Goal: Information Seeking & Learning: Learn about a topic

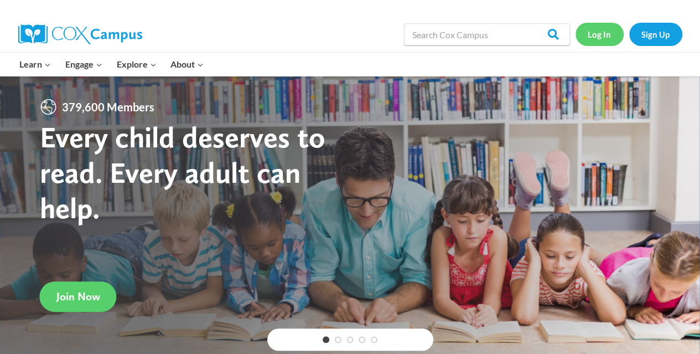
click at [604, 34] on link "Log In" at bounding box center [600, 34] width 48 height 23
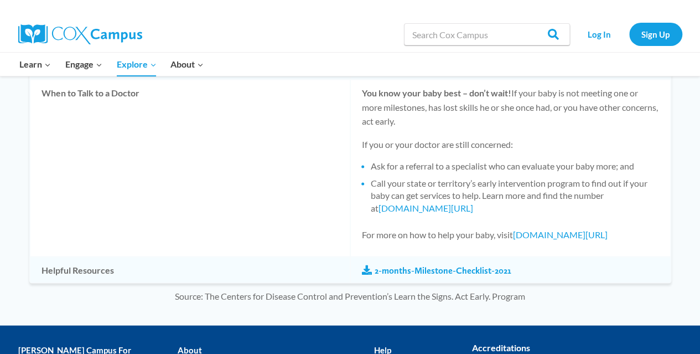
scroll to position [972, 0]
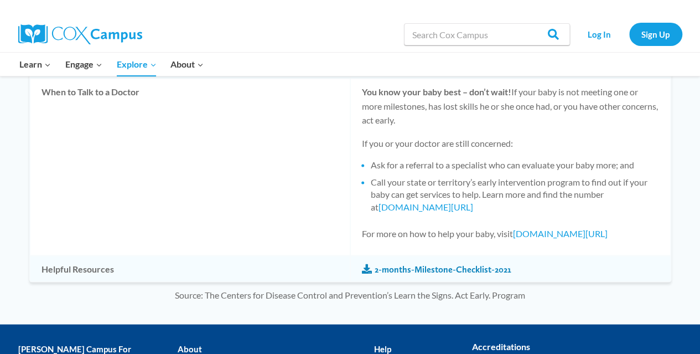
click at [489, 267] on link "2-months-Milestone-Checklist-2021" at bounding box center [436, 269] width 149 height 12
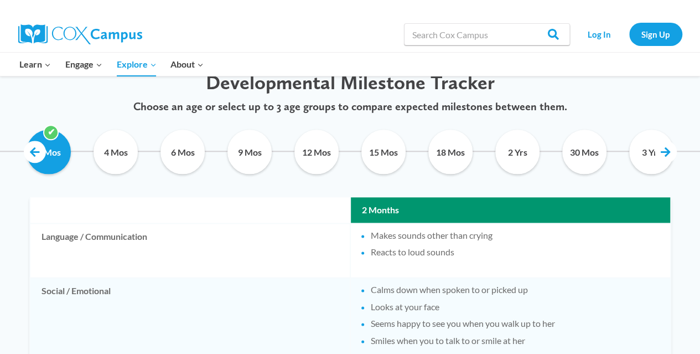
scroll to position [530, 0]
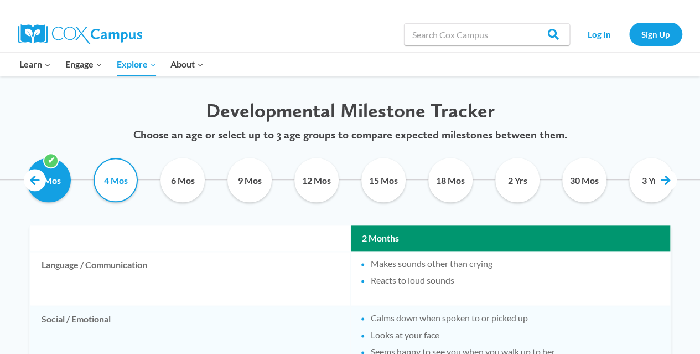
click at [124, 188] on input "4 Mos" at bounding box center [116, 180] width 50 height 44
checkbox input "true"
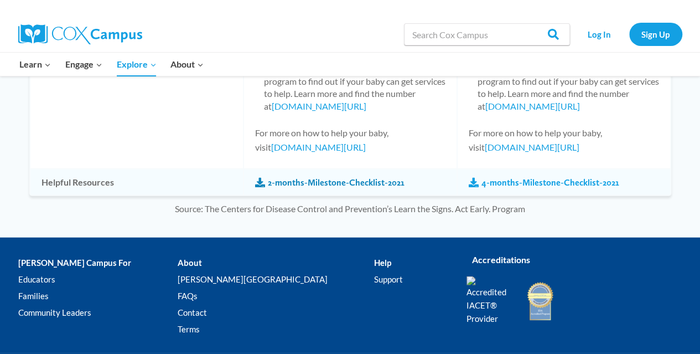
scroll to position [1208, 0]
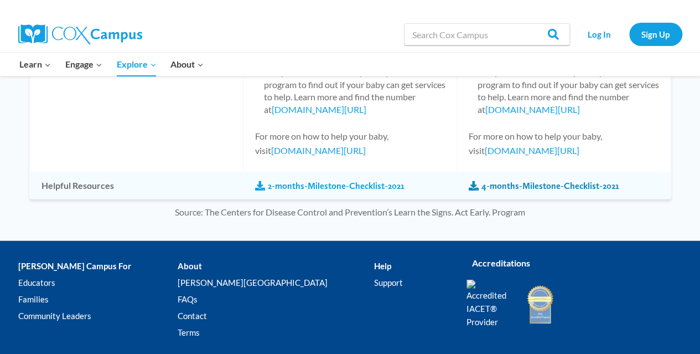
click at [504, 184] on link "4-months-Milestone-Checklist-2021" at bounding box center [544, 186] width 151 height 12
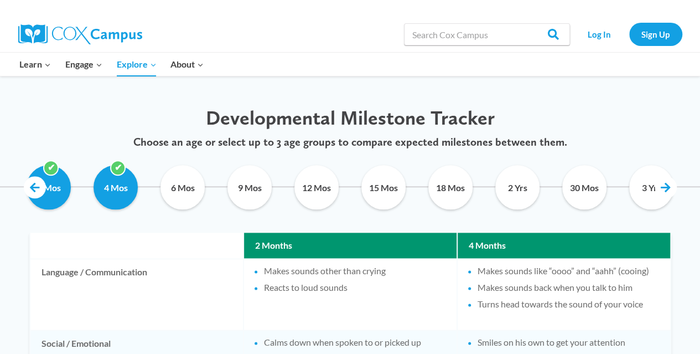
scroll to position [524, 0]
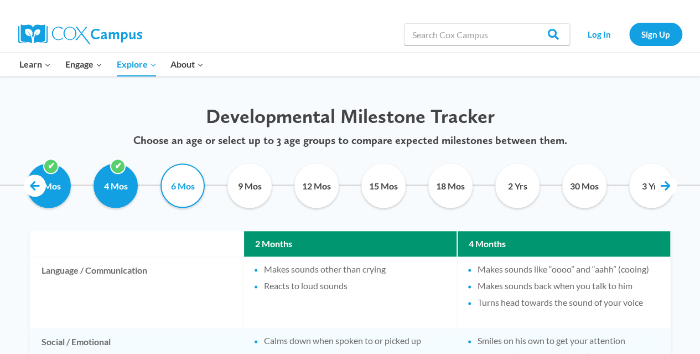
click at [189, 182] on input "6 Mos" at bounding box center [183, 185] width 50 height 44
checkbox input "true"
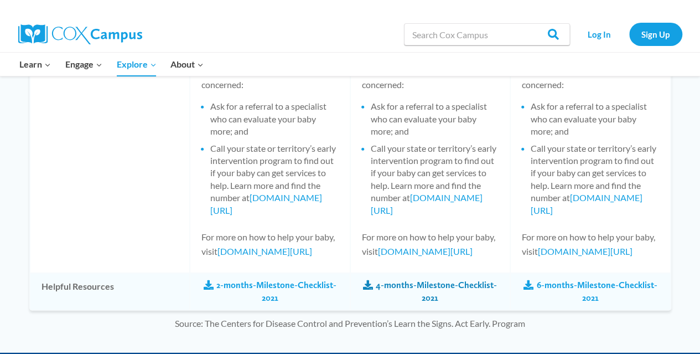
scroll to position [1385, 0]
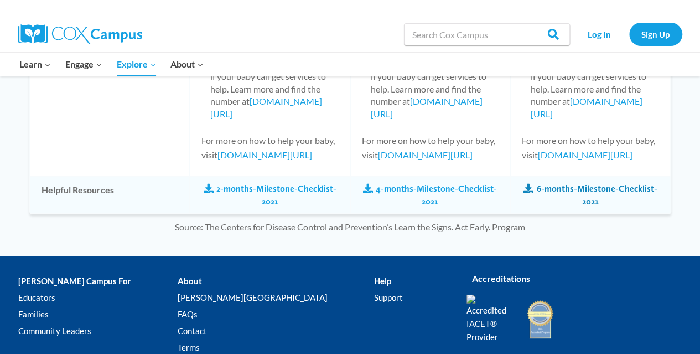
click at [587, 208] on link "6-months-Milestone-Checklist-2021" at bounding box center [590, 195] width 137 height 25
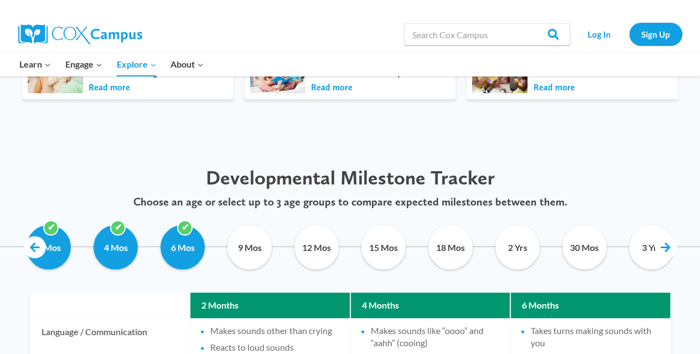
scroll to position [501, 0]
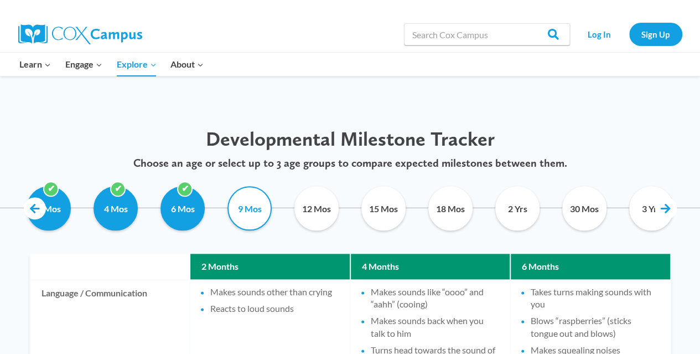
click at [250, 214] on input "9 Mos" at bounding box center [250, 208] width 50 height 44
click at [251, 219] on input "9 Mos" at bounding box center [250, 208] width 50 height 44
click at [260, 201] on input "9 Mos" at bounding box center [250, 208] width 50 height 44
drag, startPoint x: 260, startPoint y: 201, endPoint x: 256, endPoint y: 194, distance: 8.0
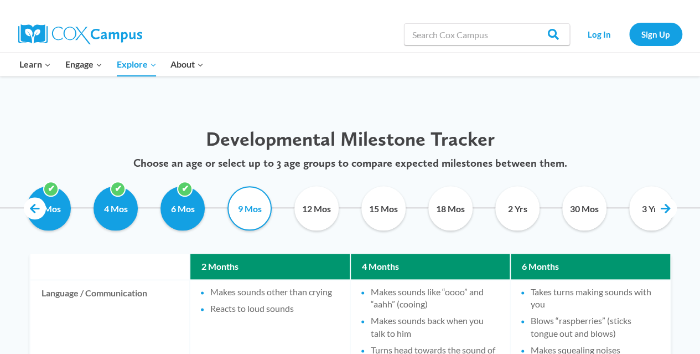
click at [256, 194] on input "9 Mos" at bounding box center [250, 208] width 50 height 44
checkbox input "false"
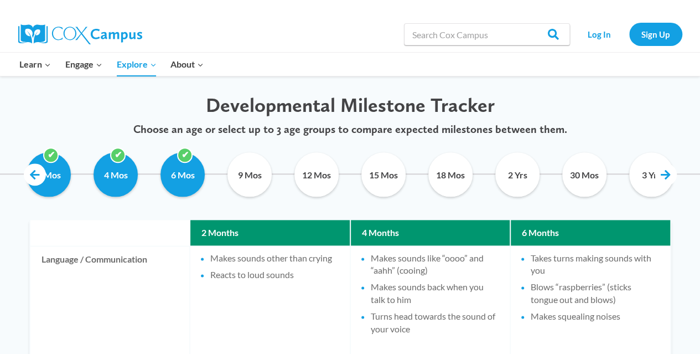
scroll to position [537, 0]
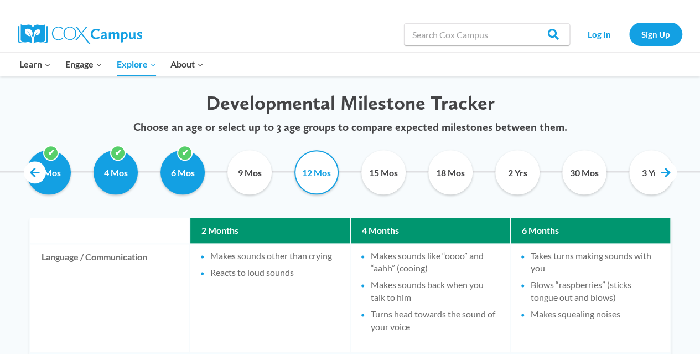
click at [327, 177] on input "12 Mos" at bounding box center [317, 172] width 50 height 44
checkbox input "false"
click at [250, 181] on input "9 Mos" at bounding box center [250, 172] width 50 height 44
click at [667, 170] on link at bounding box center [666, 172] width 22 height 22
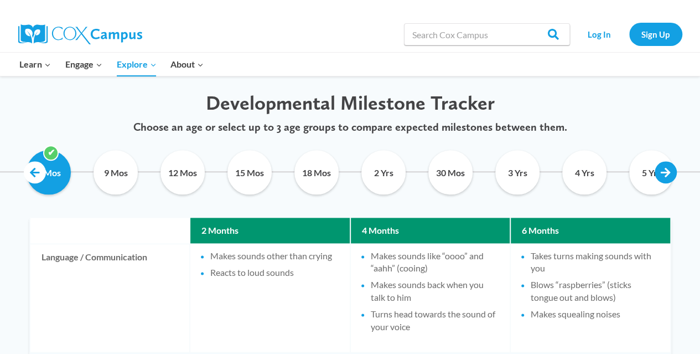
click at [666, 171] on link at bounding box center [666, 172] width 22 height 22
click at [102, 168] on input "9 Mos" at bounding box center [116, 172] width 50 height 44
checkbox input "false"
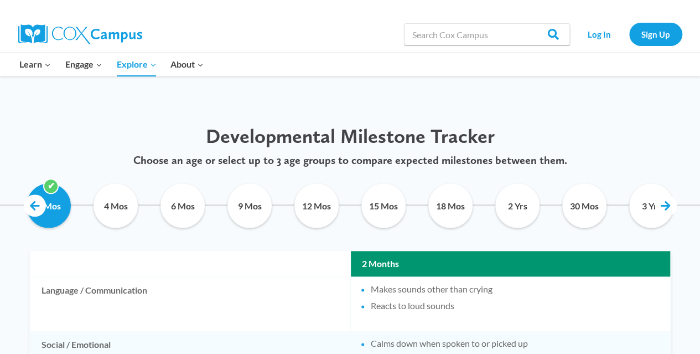
scroll to position [512, 0]
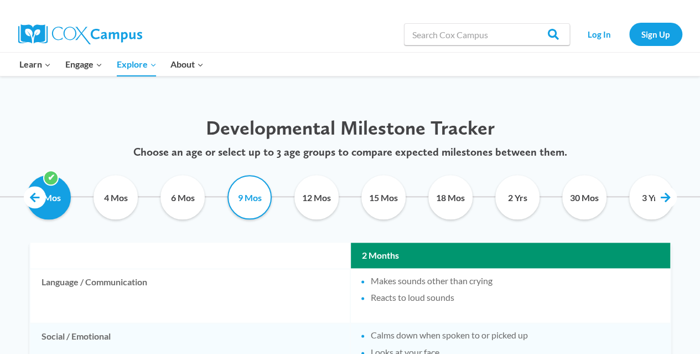
click at [247, 198] on input "9 Mos" at bounding box center [250, 197] width 50 height 44
checkbox input "true"
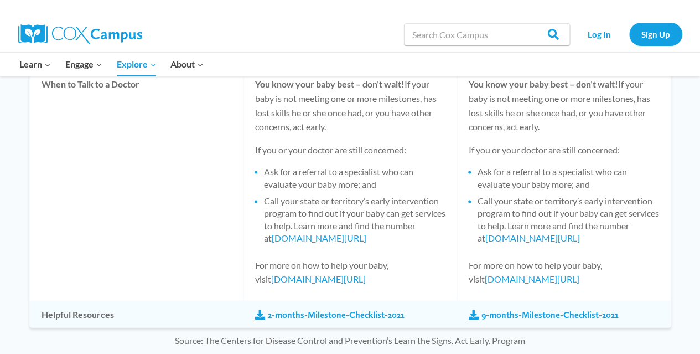
scroll to position [1071, 0]
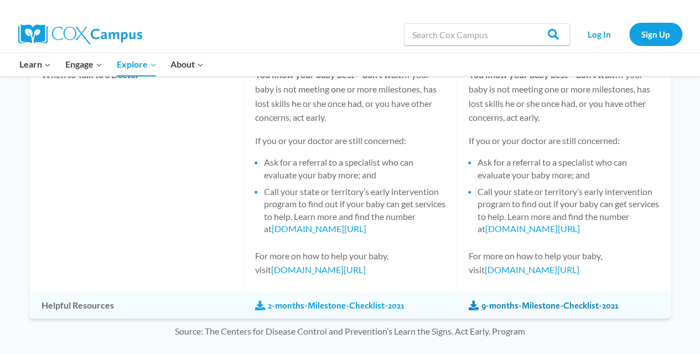
click at [571, 306] on link "9-months-Milestone-Checklist-2021" at bounding box center [544, 305] width 150 height 12
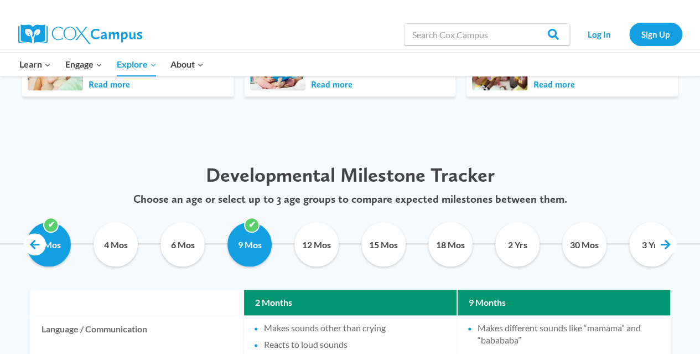
scroll to position [467, 0]
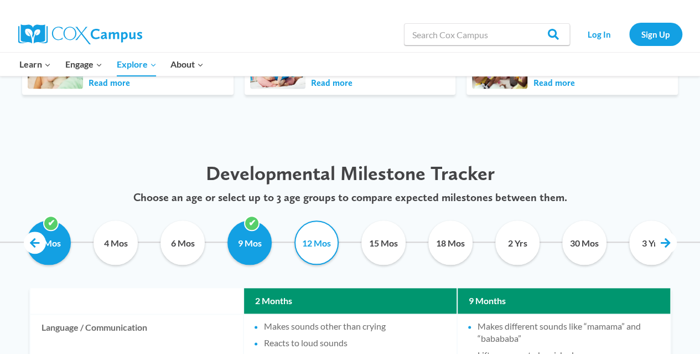
click at [308, 246] on input "12 Mos" at bounding box center [317, 242] width 50 height 44
checkbox input "true"
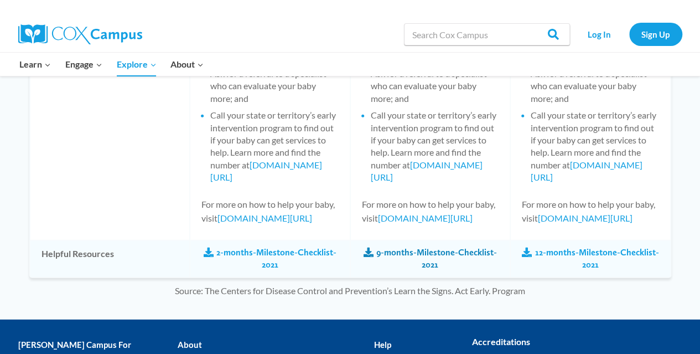
scroll to position [1282, 0]
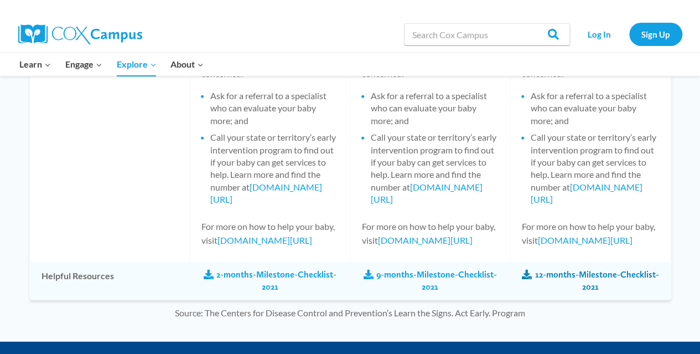
click at [587, 277] on link "12-months-Milestone-Checklist-2021" at bounding box center [590, 280] width 137 height 25
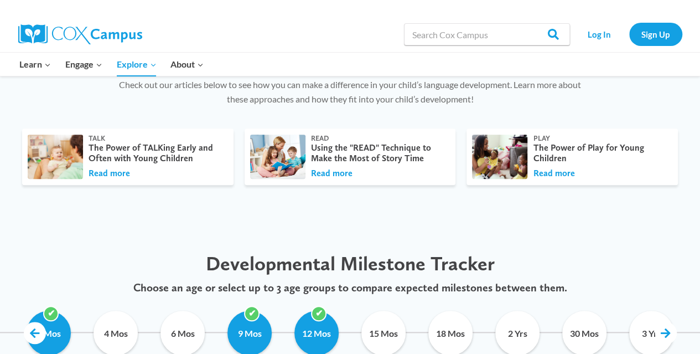
scroll to position [465, 0]
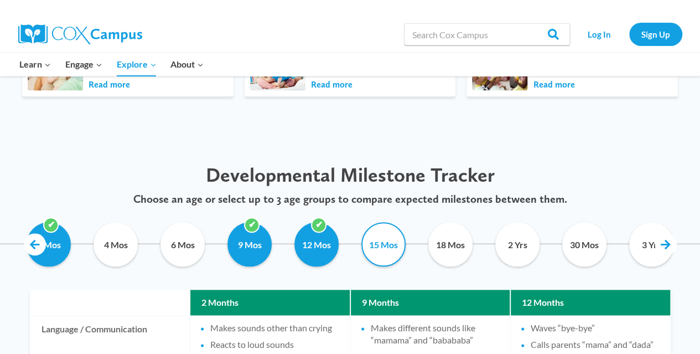
click at [385, 246] on input "15 Mos" at bounding box center [384, 244] width 50 height 44
checkbox input "false"
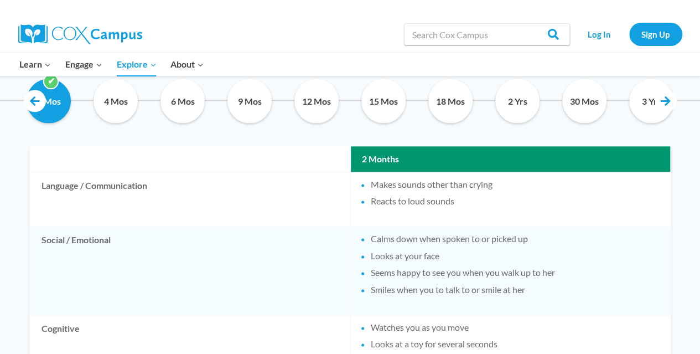
scroll to position [538, 0]
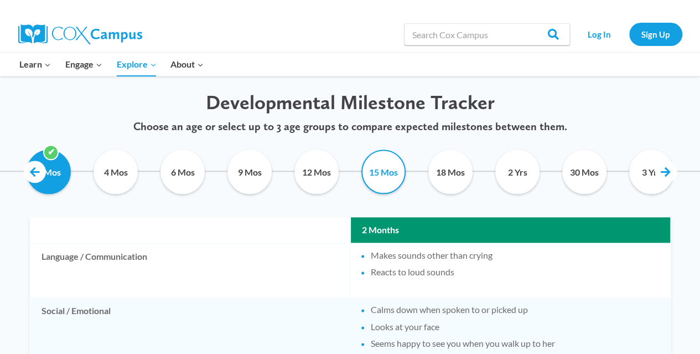
click at [391, 178] on input "15 Mos" at bounding box center [384, 171] width 50 height 44
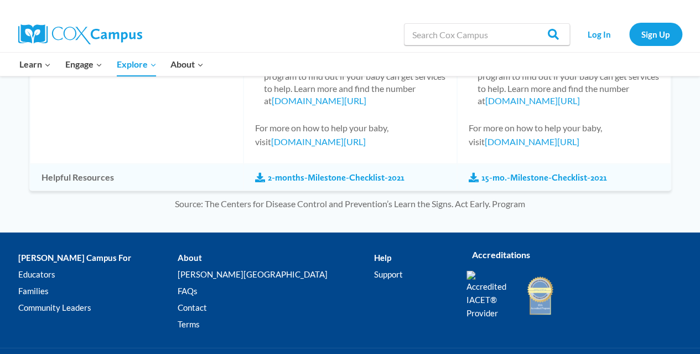
scroll to position [1239, 0]
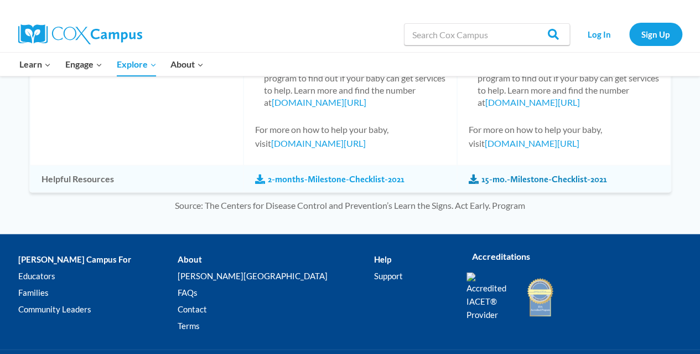
click at [552, 179] on link "15-mo.-Milestone-Checklist-2021" at bounding box center [538, 179] width 138 height 12
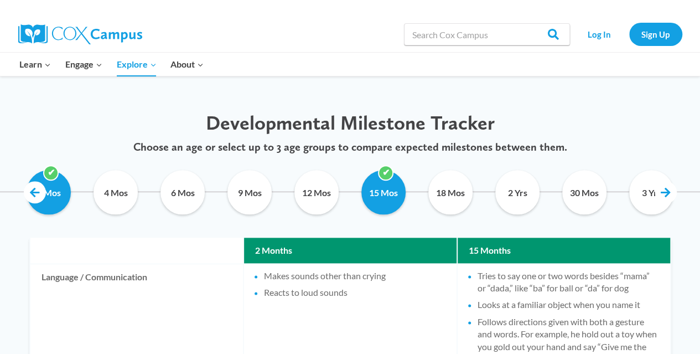
scroll to position [521, 0]
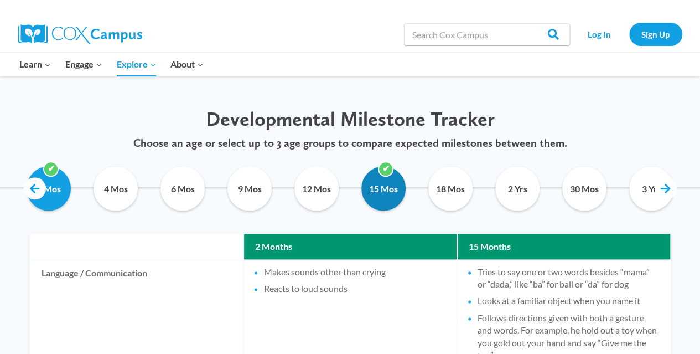
click at [389, 188] on input "15 Mos" at bounding box center [384, 188] width 50 height 44
checkbox input "false"
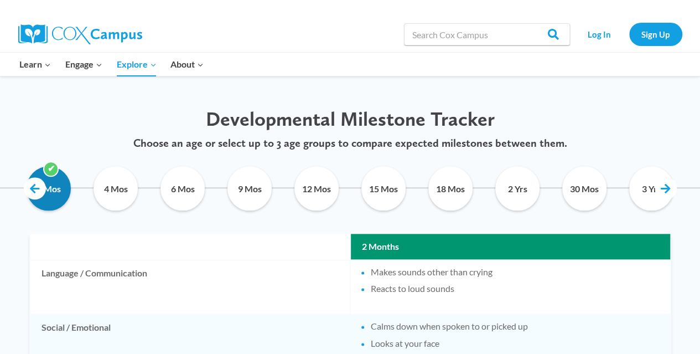
click at [61, 193] on input "2 Mos" at bounding box center [49, 188] width 50 height 44
checkbox input "true"
click at [462, 183] on input "18 Mos" at bounding box center [451, 188] width 50 height 44
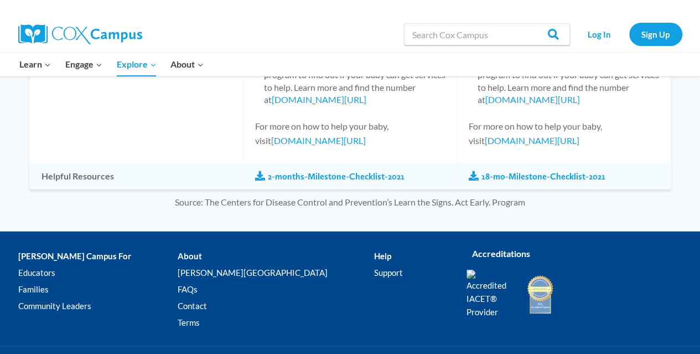
scroll to position [1294, 0]
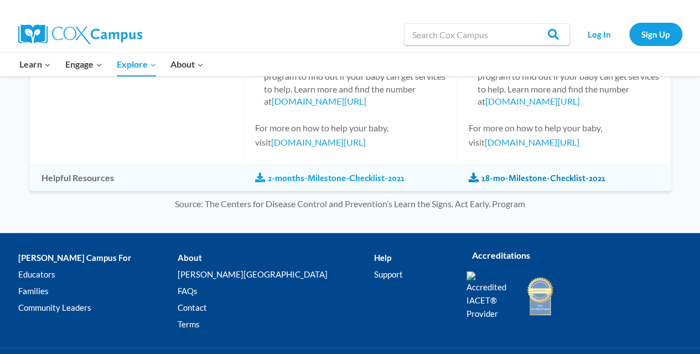
click at [548, 178] on link "18-mo-Milestone-Checklist-2021" at bounding box center [537, 178] width 137 height 12
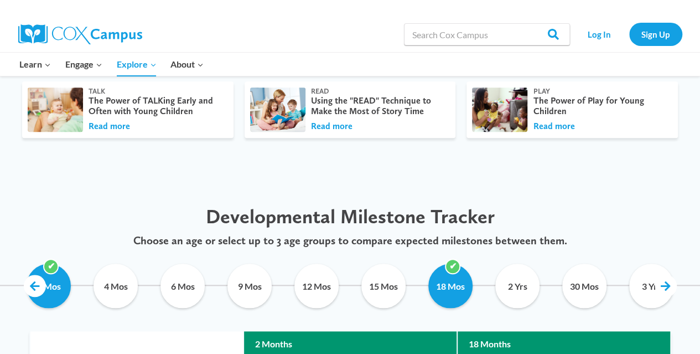
scroll to position [422, 0]
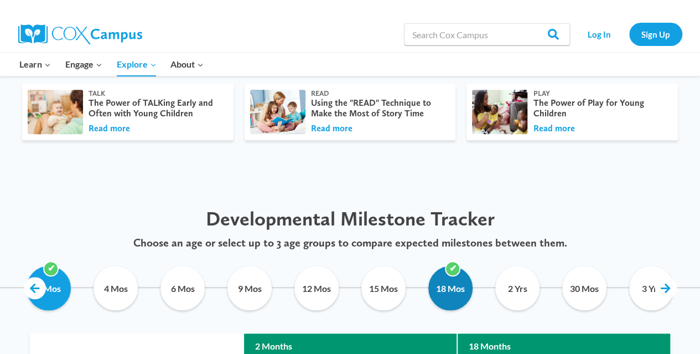
click at [449, 291] on input "18 Mos" at bounding box center [451, 288] width 50 height 44
checkbox input "false"
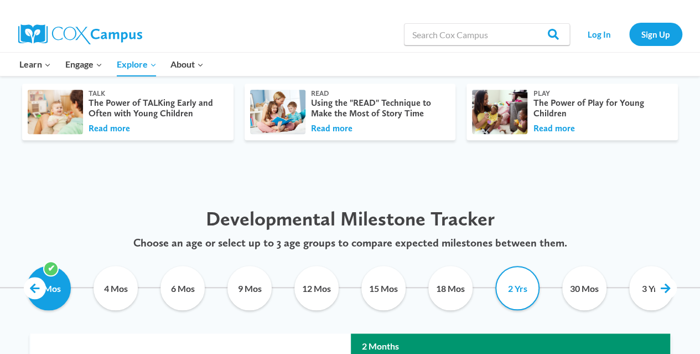
click at [521, 287] on input "2 Yrs" at bounding box center [518, 288] width 50 height 44
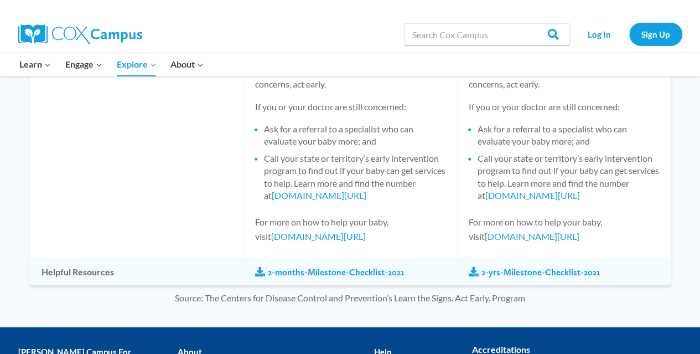
scroll to position [1206, 0]
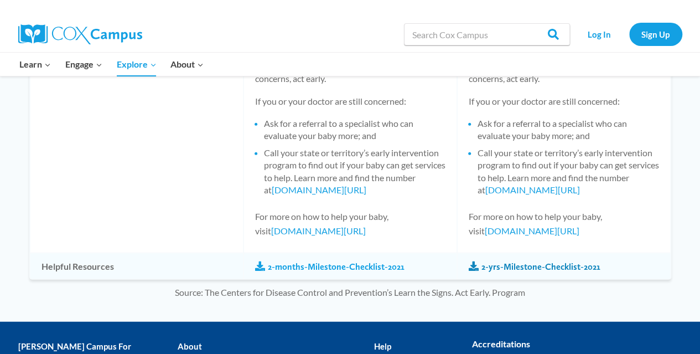
click at [568, 273] on link "2-yrs-Milestone-Checklist-2021" at bounding box center [535, 267] width 132 height 12
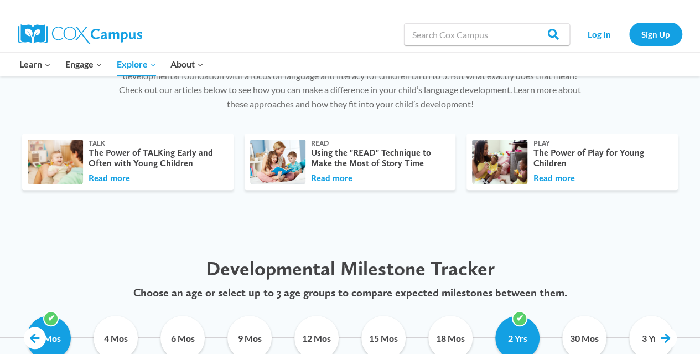
scroll to position [368, 0]
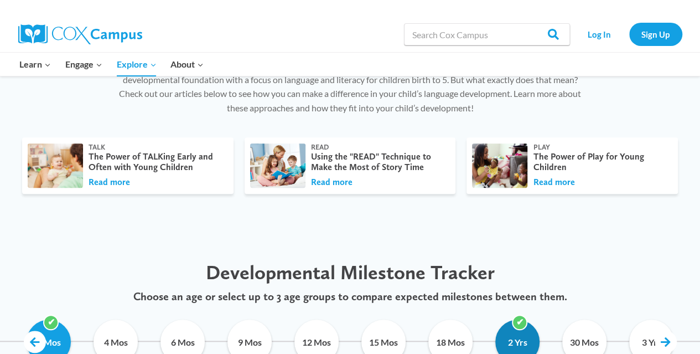
click at [519, 337] on input "2 Yrs" at bounding box center [518, 341] width 50 height 44
checkbox input "false"
click at [579, 338] on input "30 Mos" at bounding box center [585, 341] width 50 height 44
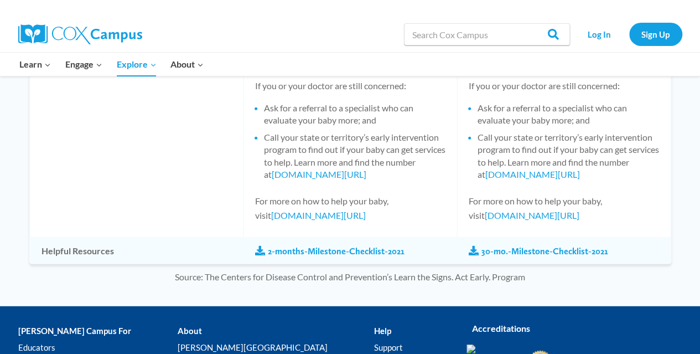
scroll to position [1323, 0]
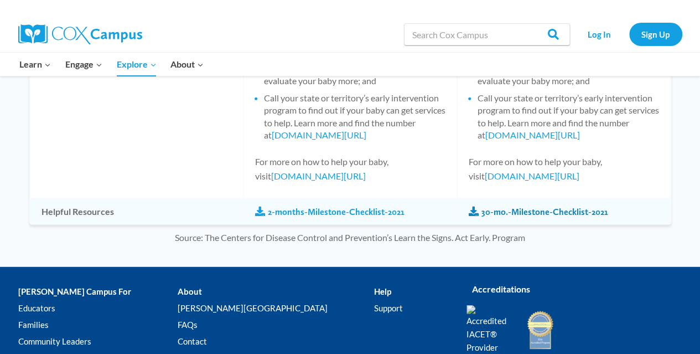
click at [571, 212] on link "30-mo.-Milestone-Checklist-2021" at bounding box center [538, 212] width 139 height 12
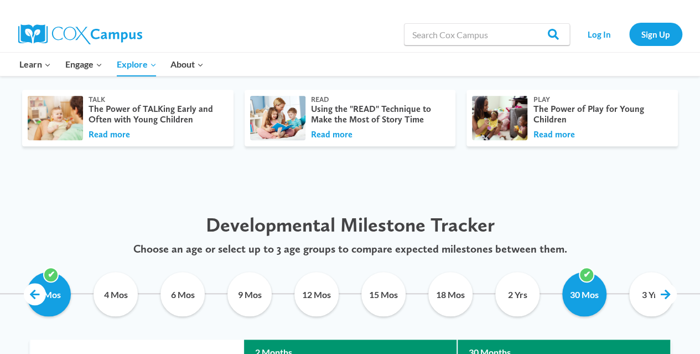
scroll to position [417, 0]
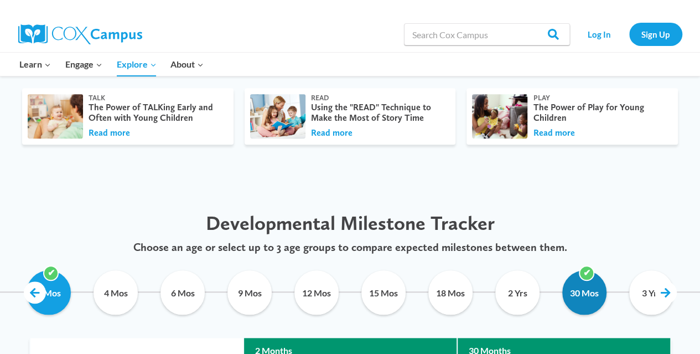
click at [581, 302] on input "30 Mos" at bounding box center [585, 292] width 50 height 44
checkbox input "false"
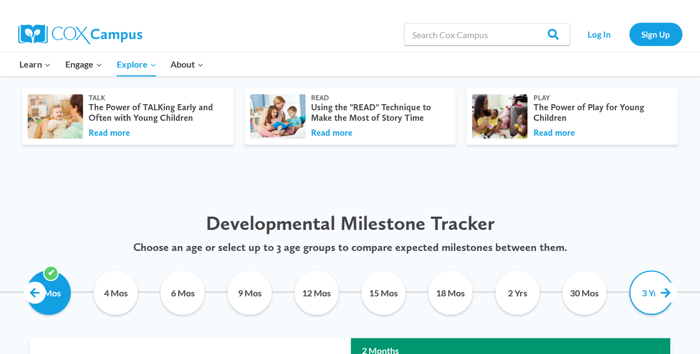
click at [642, 296] on input "3 Yrs" at bounding box center [651, 292] width 50 height 44
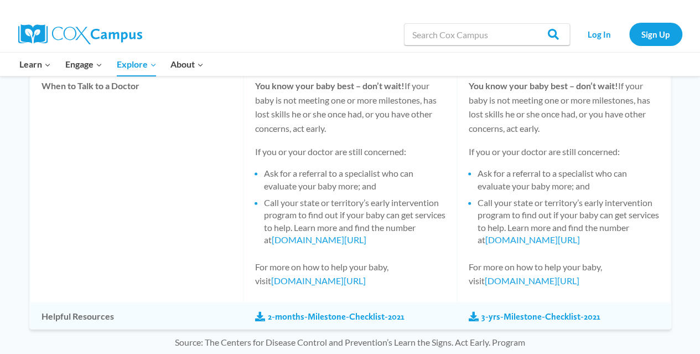
scroll to position [1167, 0]
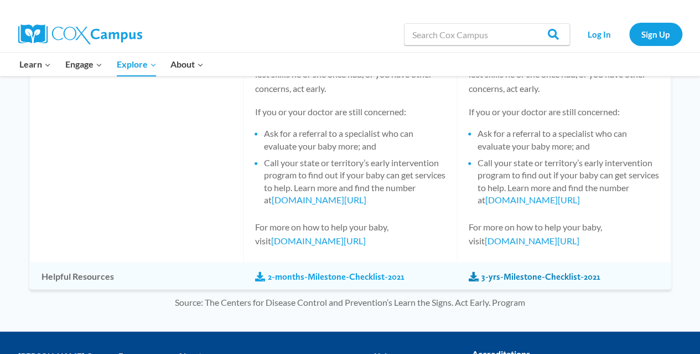
click at [581, 275] on link "3-yrs-Milestone-Checklist-2021" at bounding box center [535, 277] width 132 height 12
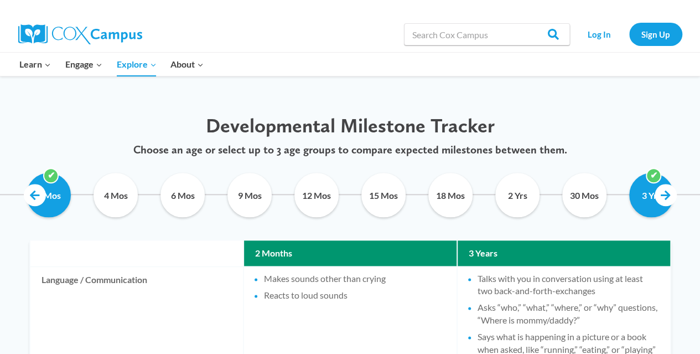
scroll to position [521, 0]
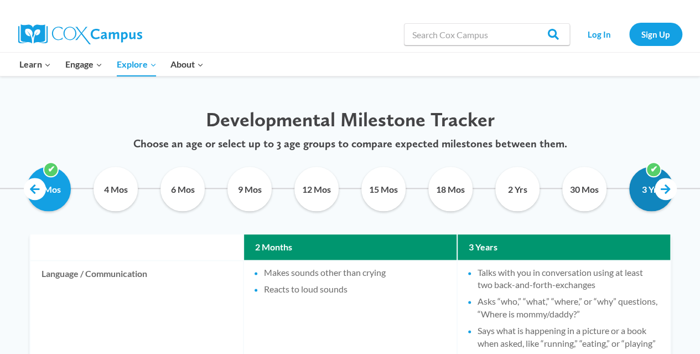
click at [636, 193] on input "3 Yrs" at bounding box center [651, 189] width 50 height 44
checkbox input "false"
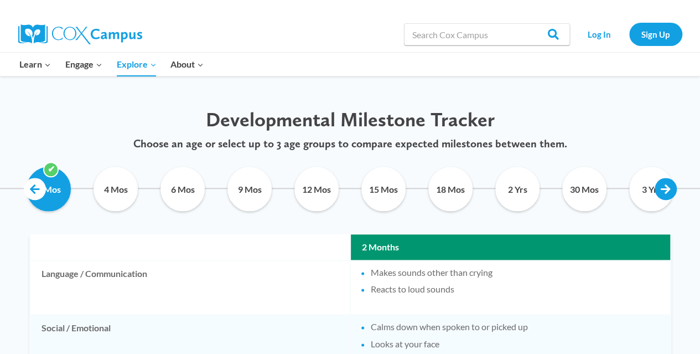
click at [664, 186] on link at bounding box center [666, 189] width 22 height 22
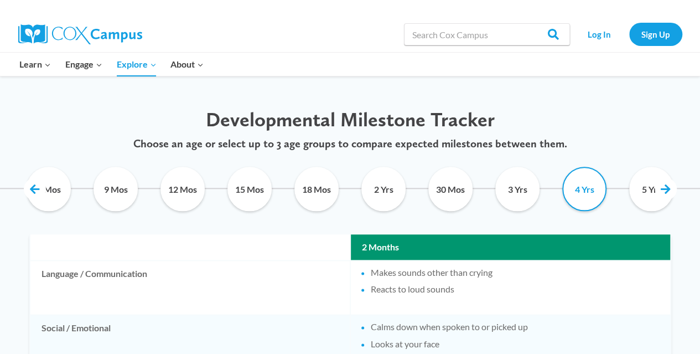
click at [589, 191] on input "4 Yrs" at bounding box center [585, 189] width 50 height 44
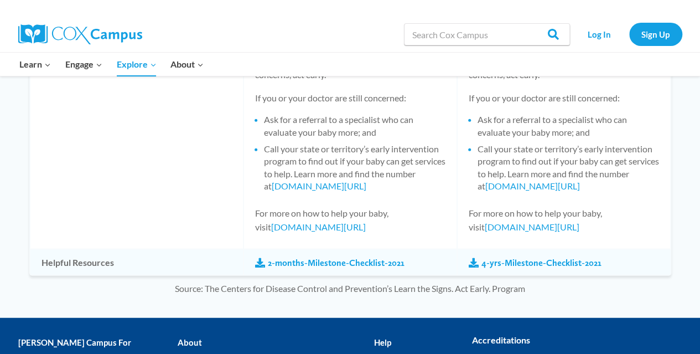
scroll to position [1260, 0]
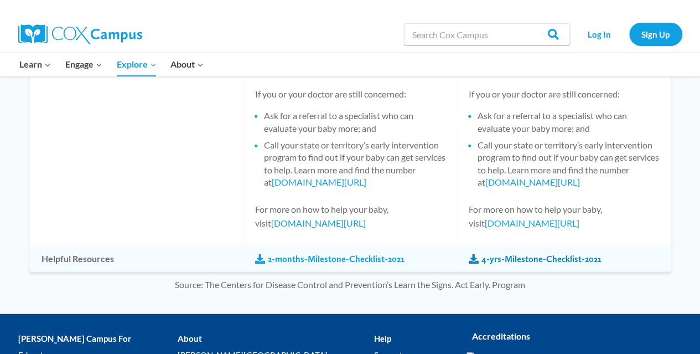
click at [592, 257] on link "4-yrs-Milestone-Checklist-2021" at bounding box center [535, 259] width 133 height 12
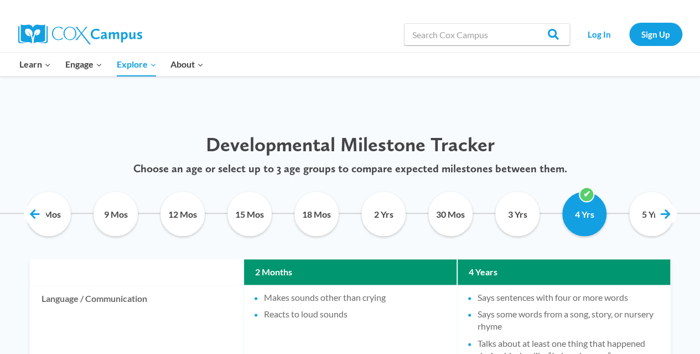
scroll to position [502, 0]
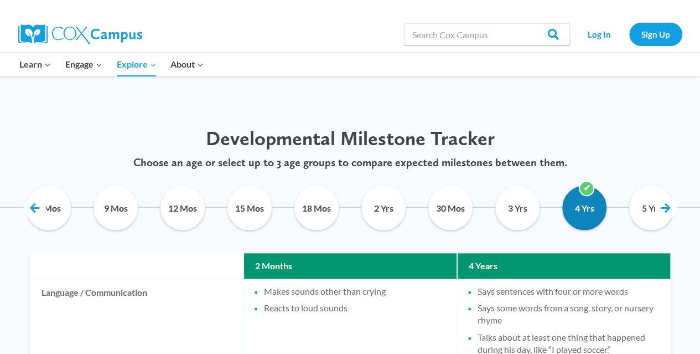
click at [591, 210] on input "4 Yrs" at bounding box center [585, 207] width 50 height 44
checkbox input "false"
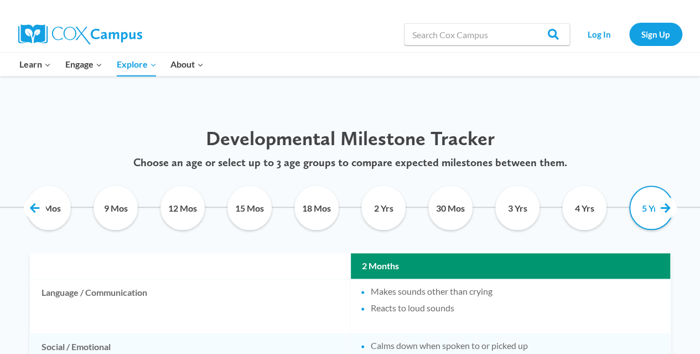
click at [651, 213] on input "5 Yrs" at bounding box center [651, 207] width 50 height 44
checkbox input "true"
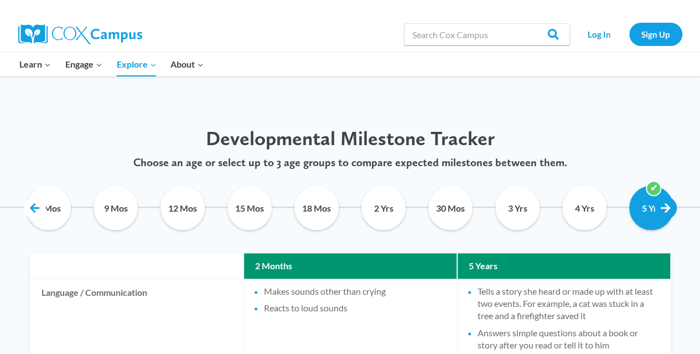
click at [662, 206] on link at bounding box center [666, 207] width 22 height 22
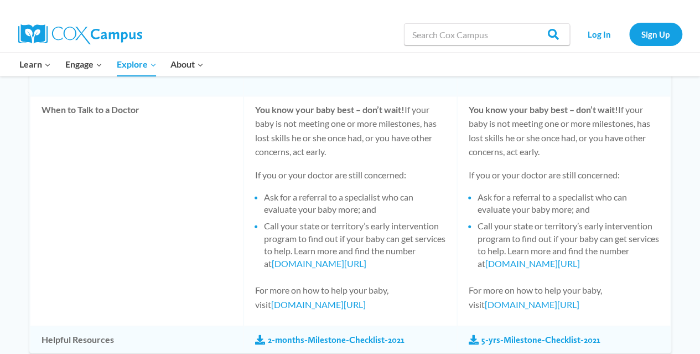
scroll to position [1225, 0]
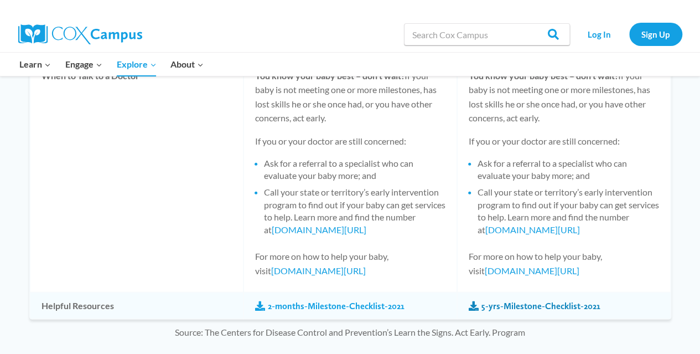
click at [563, 308] on link "5-yrs-Milestone-Checklist-2021" at bounding box center [535, 306] width 132 height 12
